Goal: Task Accomplishment & Management: Use online tool/utility

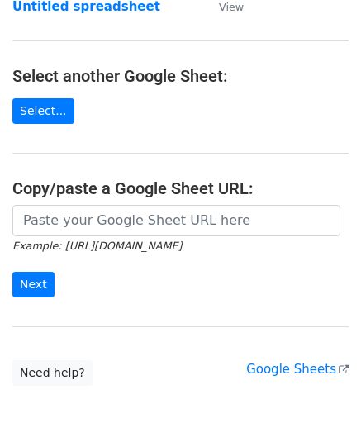
scroll to position [165, 0]
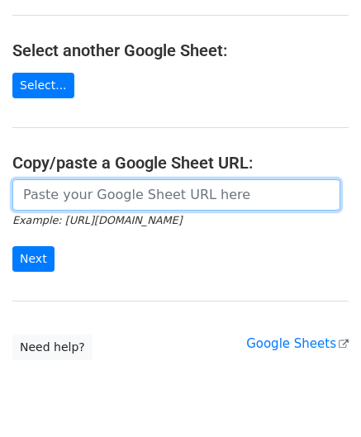
click at [45, 201] on input "url" at bounding box center [176, 194] width 328 height 31
paste input "https://docs.google.com/spreadsheets/d/1OdxbKiCTYTSzEMfu5CcwB4CuNJCg_JN03DUIwLf…"
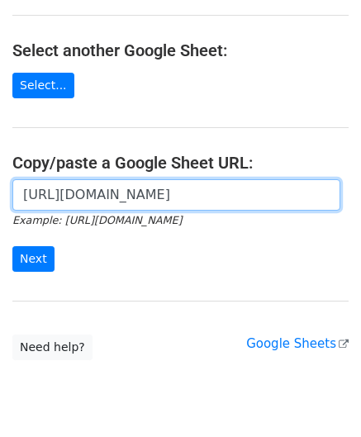
scroll to position [0, 360]
type input "https://docs.google.com/spreadsheets/d/1OdxbKiCTYTSzEMfu5CcwB4CuNJCg_JN03DUIwLf…"
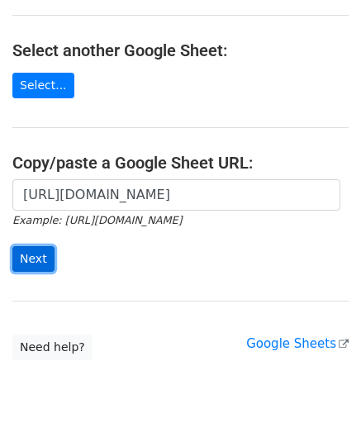
click at [34, 254] on input "Next" at bounding box center [33, 259] width 42 height 26
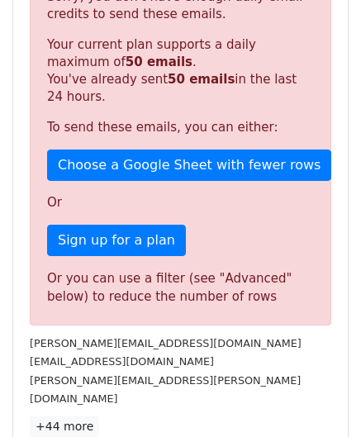
scroll to position [558, 0]
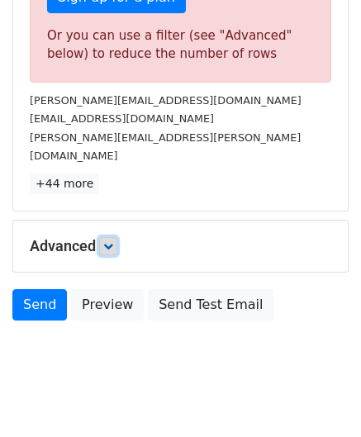
click at [112, 241] on icon at bounding box center [108, 246] width 10 height 10
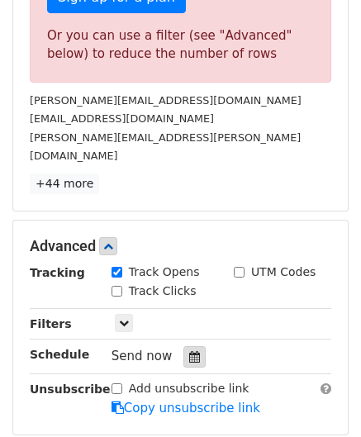
click at [189, 351] on icon at bounding box center [194, 357] width 11 height 12
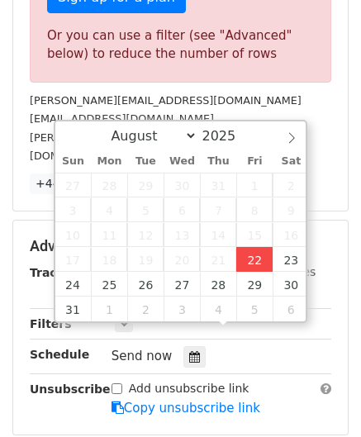
type input "[DATE] 12:00"
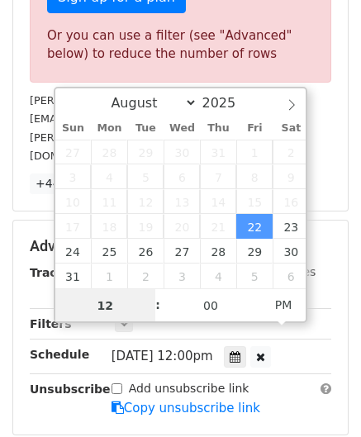
scroll to position [0, 0]
paste input "9"
type input "9"
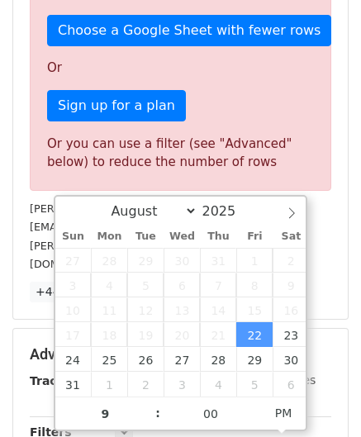
type input "[DATE] 21:00"
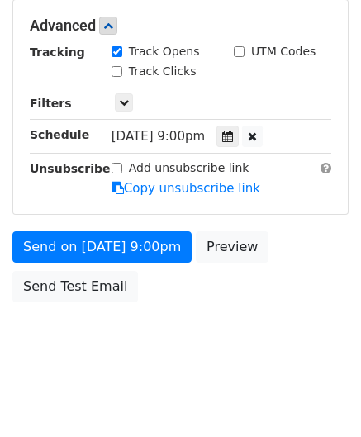
scroll to position [758, 0]
